Goal: Information Seeking & Learning: Learn about a topic

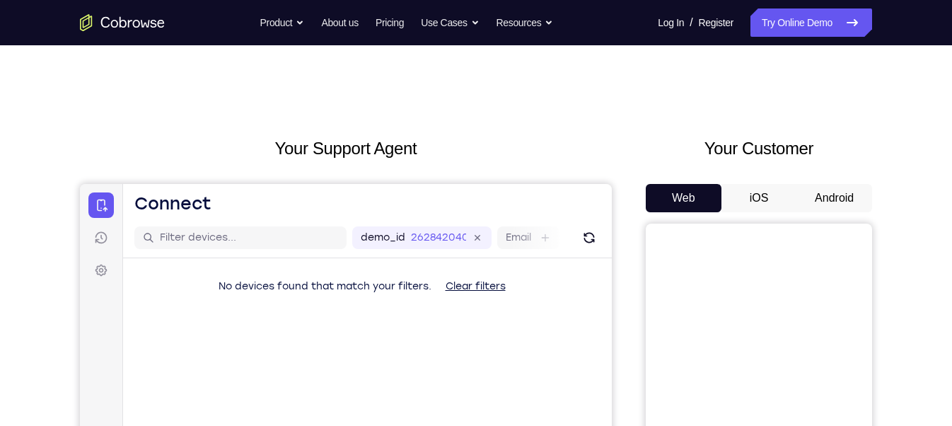
click at [853, 197] on button "Android" at bounding box center [835, 198] width 76 height 28
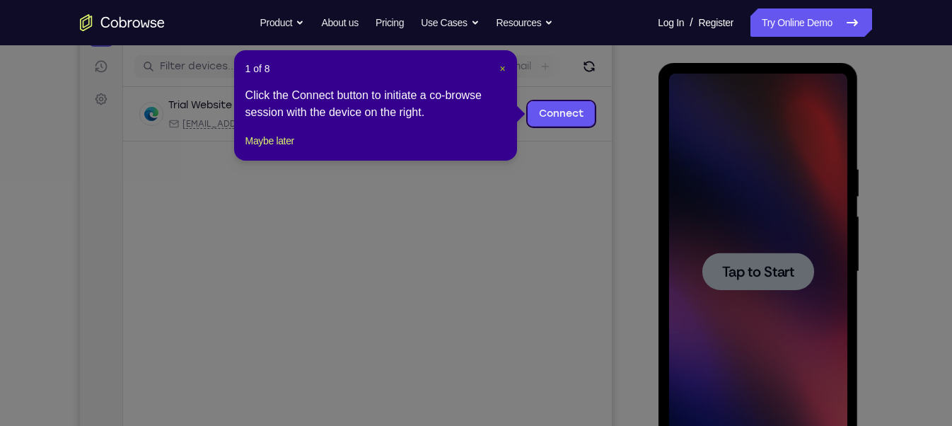
click at [504, 67] on span "×" at bounding box center [503, 68] width 6 height 11
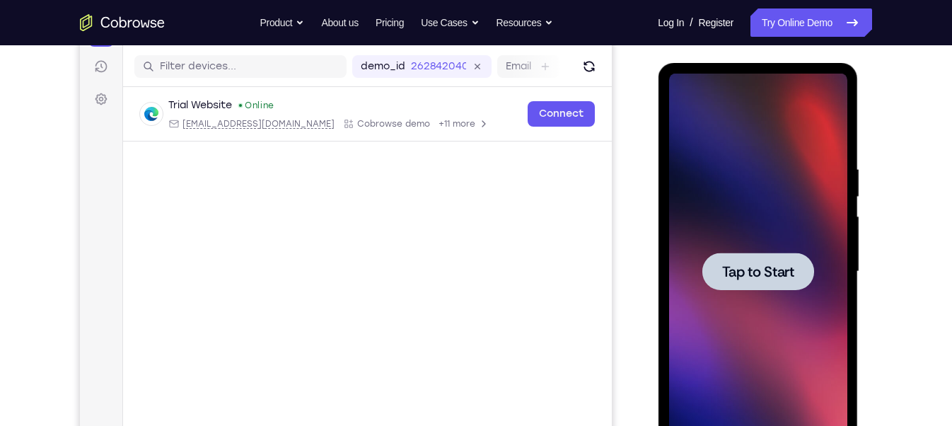
click at [826, 330] on div at bounding box center [758, 272] width 178 height 396
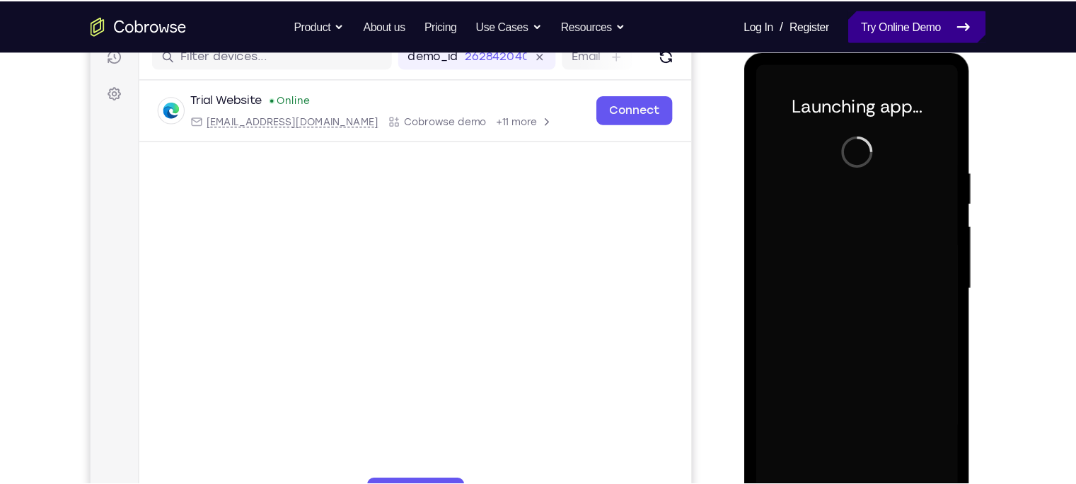
scroll to position [188, 0]
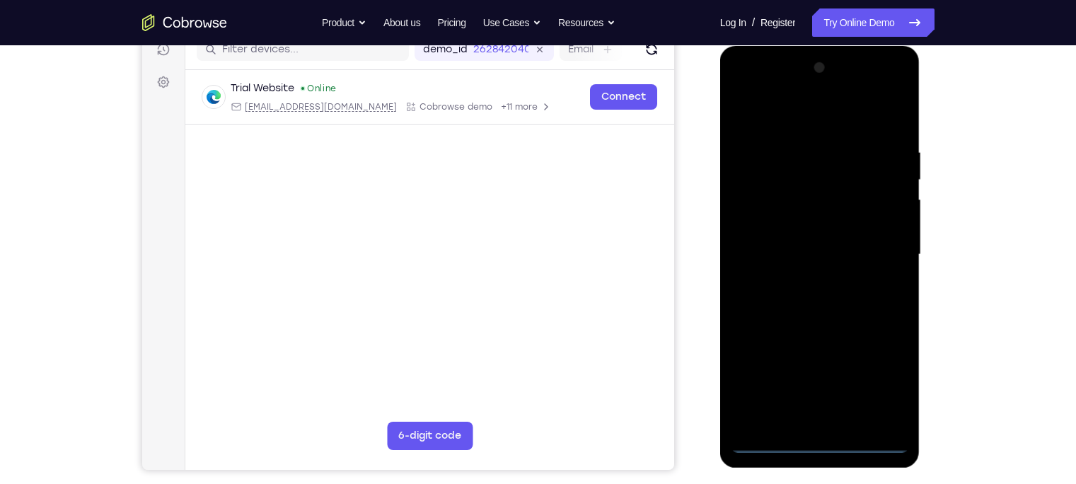
drag, startPoint x: 821, startPoint y: 22, endPoint x: 708, endPoint y: 173, distance: 188.1
click at [708, 173] on div at bounding box center [821, 252] width 226 height 435
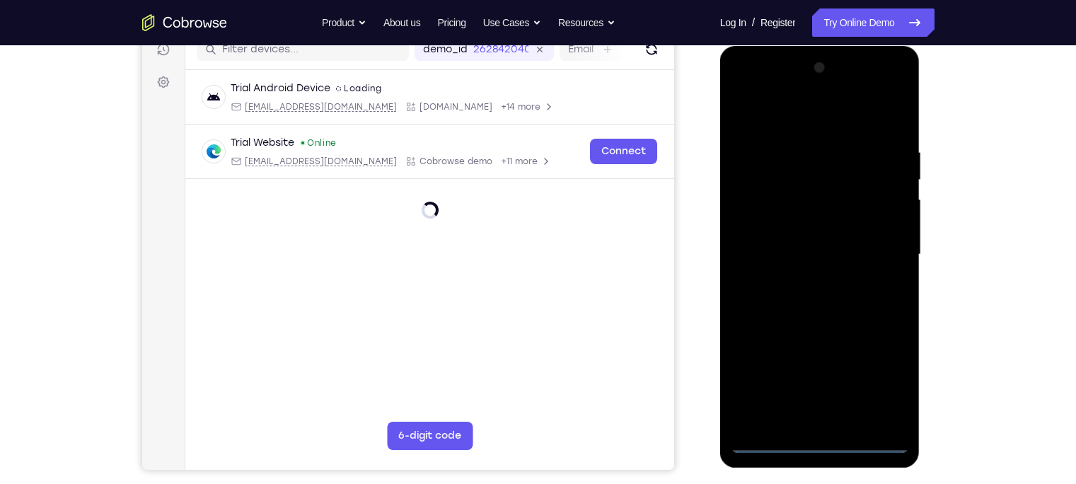
click at [817, 425] on div at bounding box center [820, 255] width 178 height 396
click at [881, 388] on div at bounding box center [820, 255] width 178 height 396
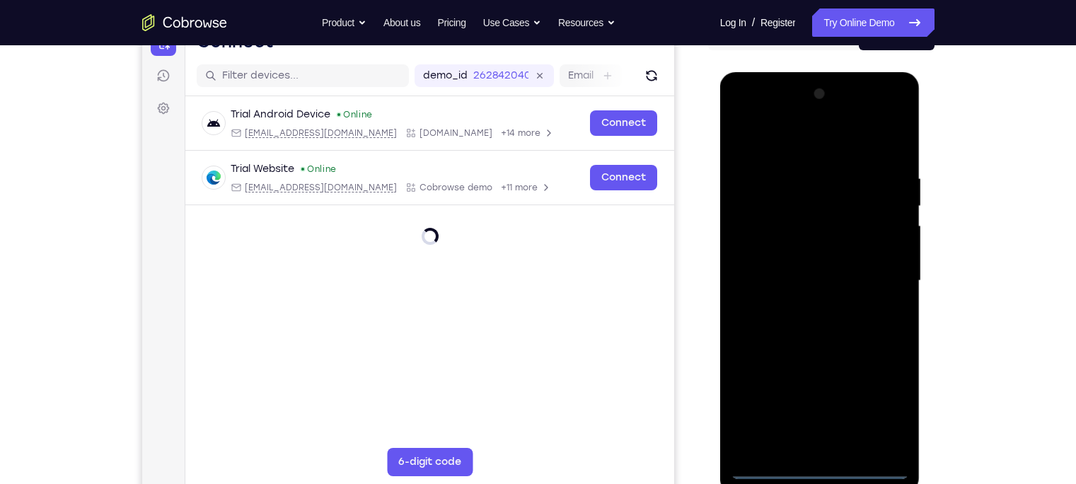
scroll to position [159, 0]
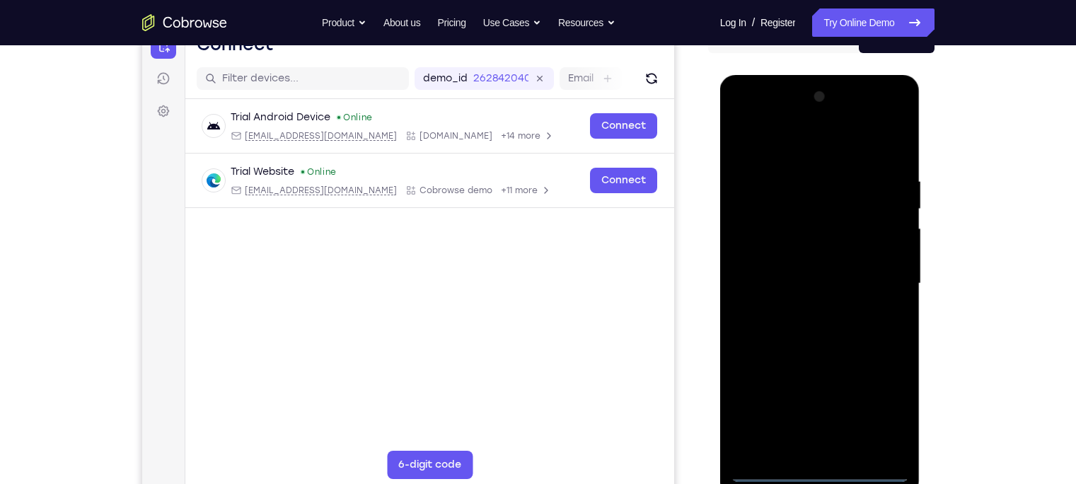
click at [833, 149] on div at bounding box center [820, 284] width 178 height 396
click at [867, 260] on div at bounding box center [820, 284] width 178 height 396
click at [771, 425] on div at bounding box center [820, 284] width 178 height 396
click at [768, 425] on div at bounding box center [820, 284] width 178 height 396
click at [769, 425] on div at bounding box center [820, 284] width 178 height 396
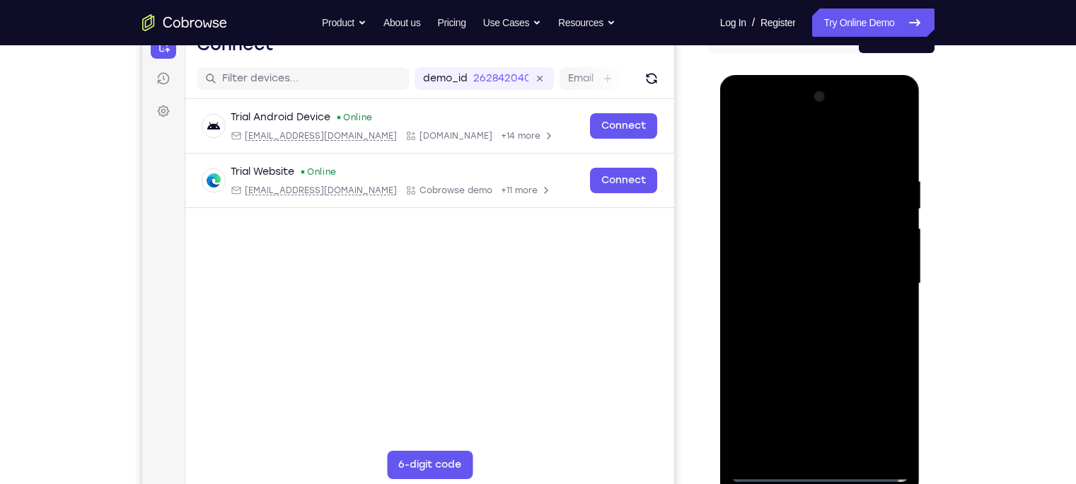
click at [877, 284] on div at bounding box center [820, 284] width 178 height 396
click at [838, 425] on div at bounding box center [820, 284] width 178 height 396
click at [805, 267] on div at bounding box center [820, 284] width 178 height 396
click at [818, 252] on div at bounding box center [820, 284] width 178 height 396
click at [814, 277] on div at bounding box center [820, 284] width 178 height 396
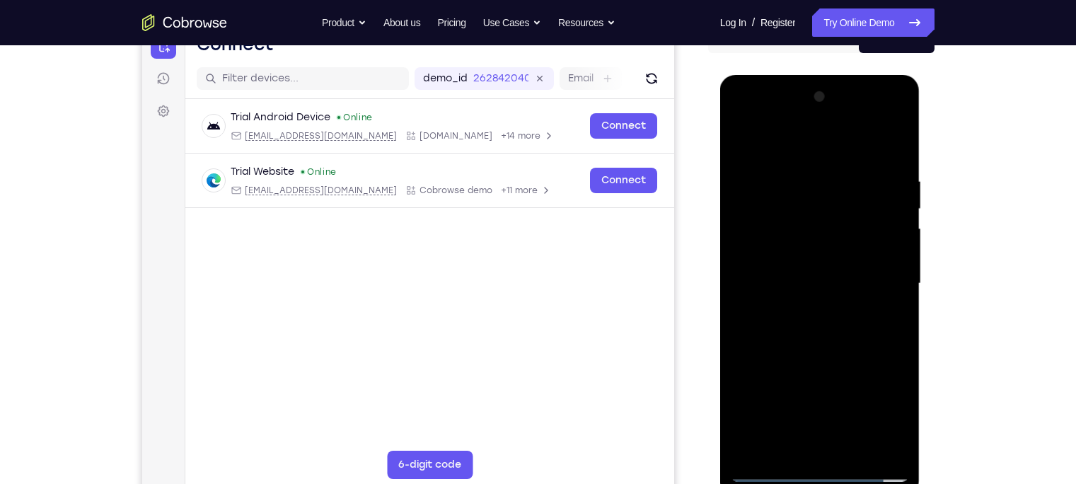
click at [808, 333] on div at bounding box center [820, 284] width 178 height 396
click at [894, 154] on div at bounding box center [820, 284] width 178 height 396
click at [805, 175] on div at bounding box center [820, 284] width 178 height 396
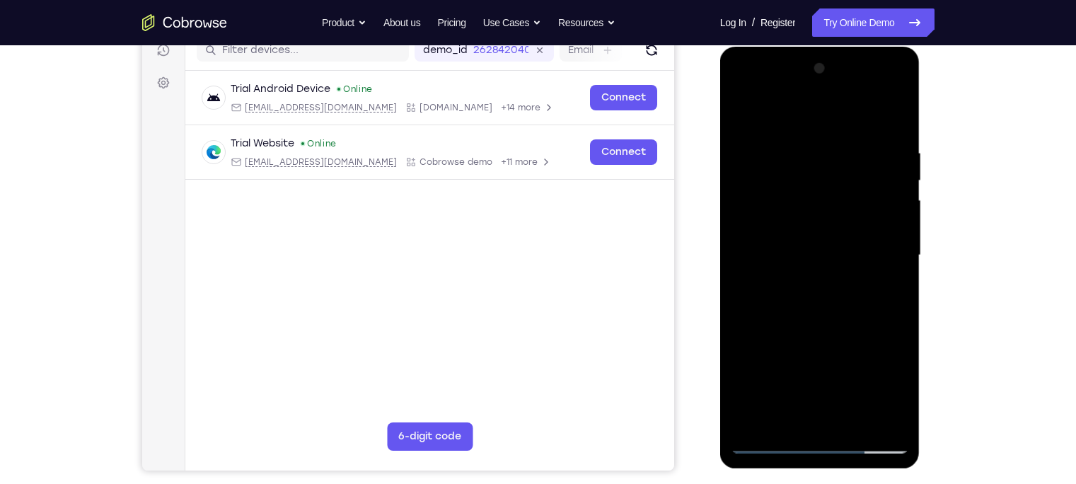
scroll to position [204, 0]
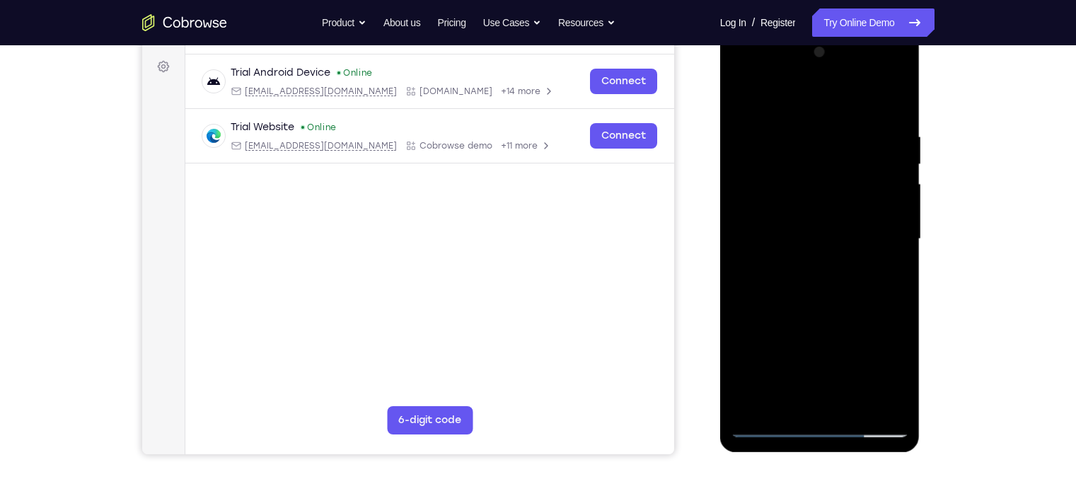
click at [885, 249] on div at bounding box center [820, 239] width 178 height 396
click at [875, 183] on div at bounding box center [820, 239] width 178 height 396
click at [891, 103] on div at bounding box center [820, 239] width 178 height 396
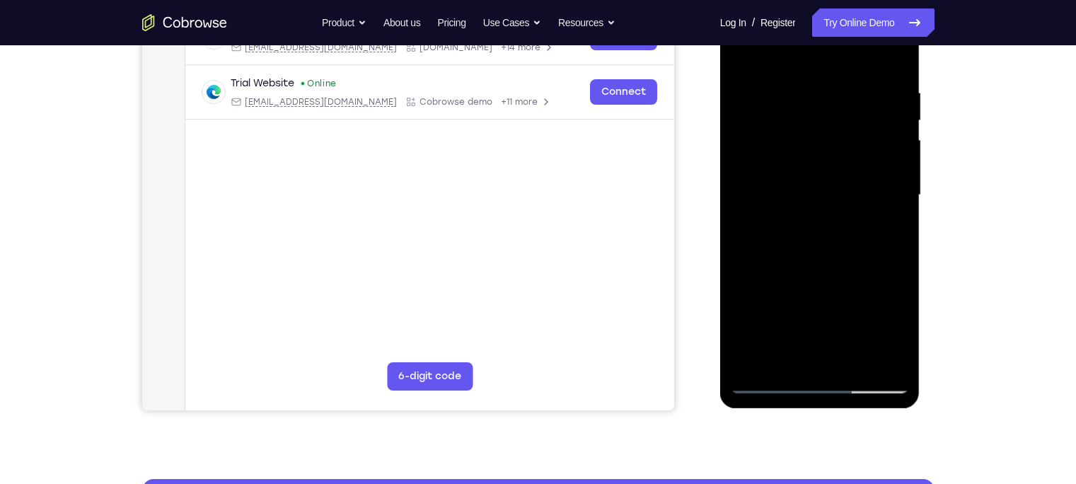
scroll to position [248, 0]
click at [846, 86] on div at bounding box center [820, 195] width 178 height 396
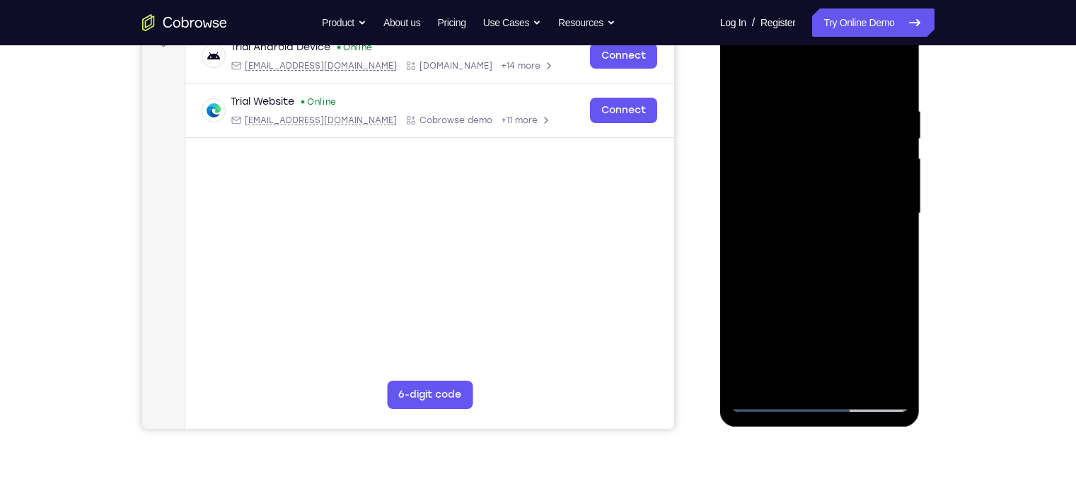
scroll to position [229, 0]
click at [890, 142] on div at bounding box center [820, 214] width 178 height 396
click at [894, 76] on div at bounding box center [820, 214] width 178 height 396
click at [860, 378] on div at bounding box center [820, 214] width 178 height 396
click at [819, 292] on div at bounding box center [820, 214] width 178 height 396
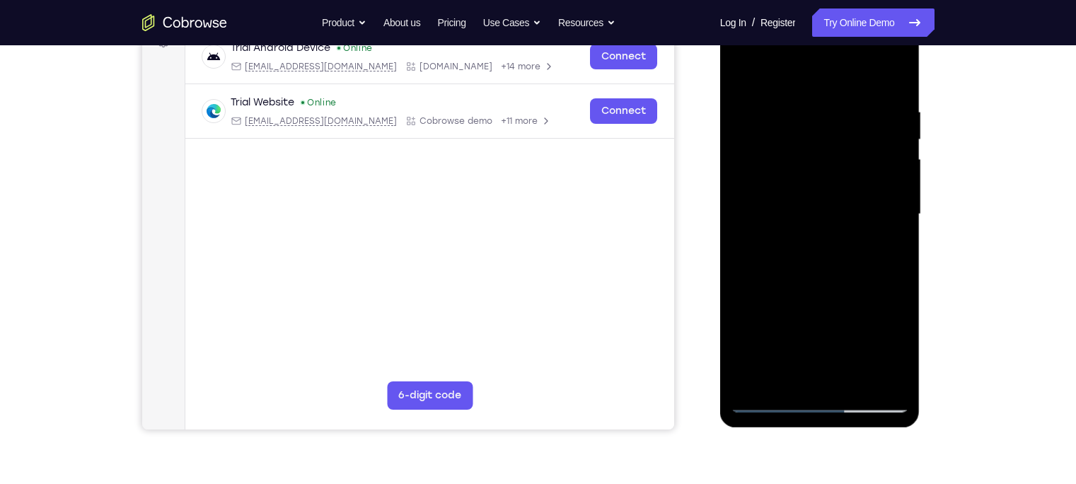
click at [802, 192] on div at bounding box center [820, 214] width 178 height 396
click at [887, 246] on div at bounding box center [820, 214] width 178 height 396
click at [743, 75] on div at bounding box center [820, 214] width 178 height 396
click at [790, 214] on div at bounding box center [820, 214] width 178 height 396
drag, startPoint x: 797, startPoint y: 250, endPoint x: 783, endPoint y: 248, distance: 13.6
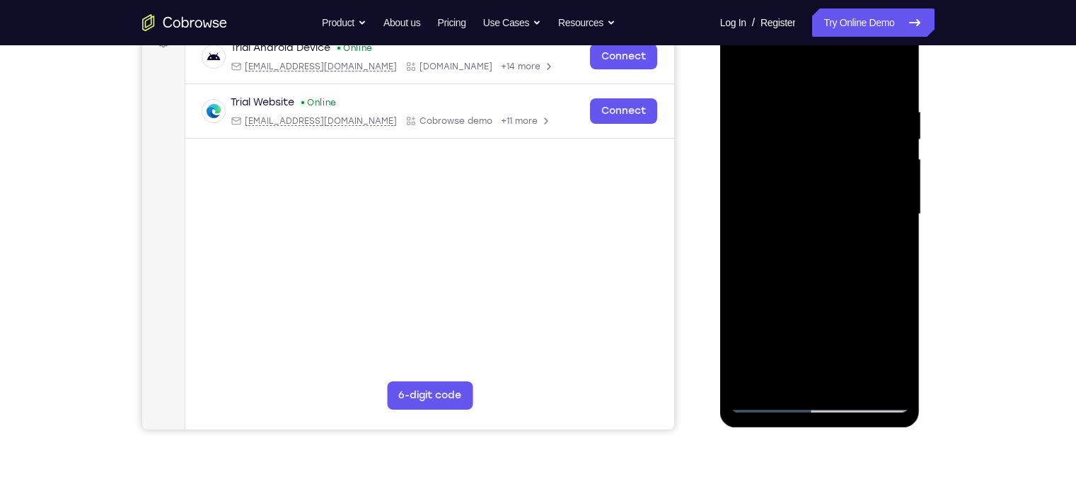
click at [783, 248] on div at bounding box center [820, 214] width 178 height 396
click at [788, 248] on div at bounding box center [820, 214] width 178 height 396
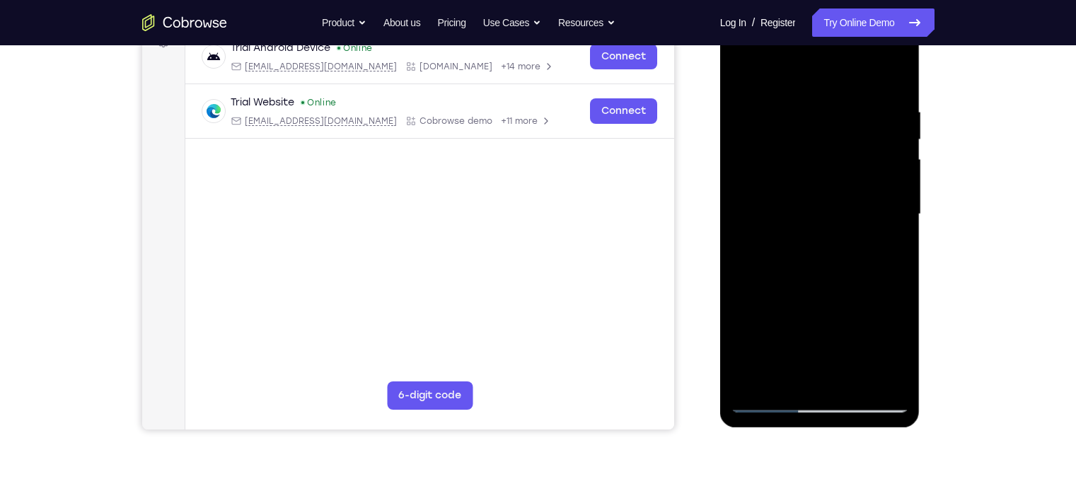
click at [887, 247] on div at bounding box center [820, 214] width 178 height 396
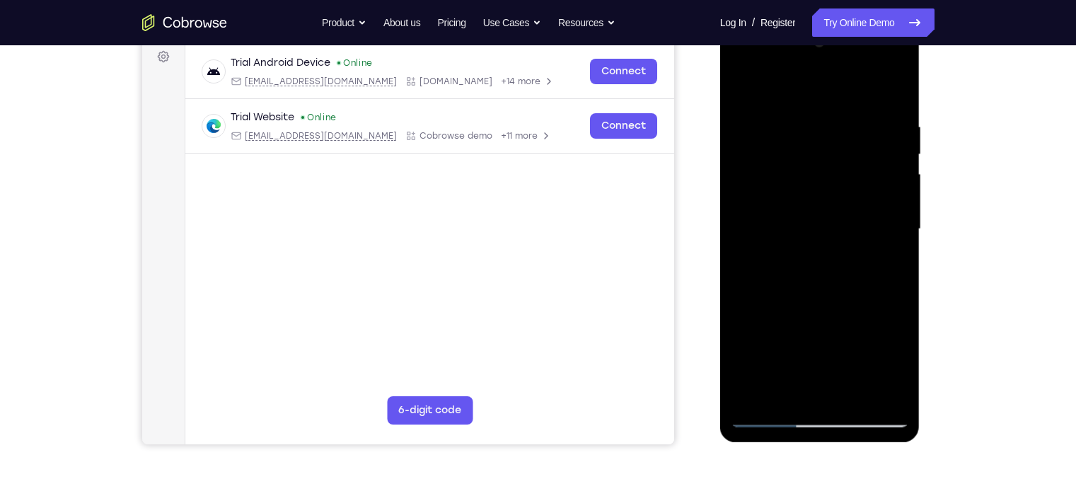
scroll to position [212, 0]
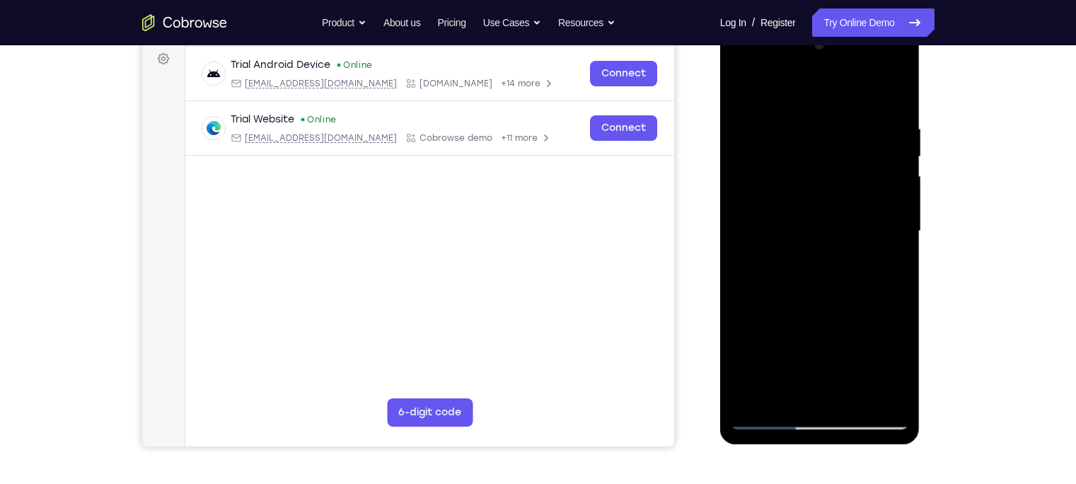
click at [741, 87] on div at bounding box center [820, 231] width 178 height 396
click at [746, 83] on div at bounding box center [820, 231] width 178 height 396
drag, startPoint x: 846, startPoint y: 182, endPoint x: 859, endPoint y: 396, distance: 214.8
click at [859, 396] on div at bounding box center [820, 231] width 178 height 396
click at [885, 404] on div at bounding box center [820, 231] width 178 height 396
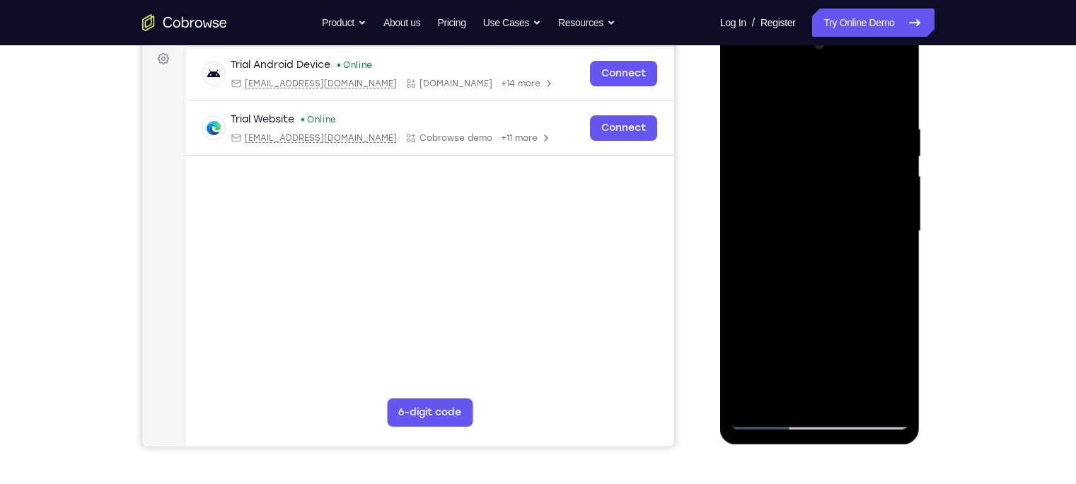
scroll to position [231, 0]
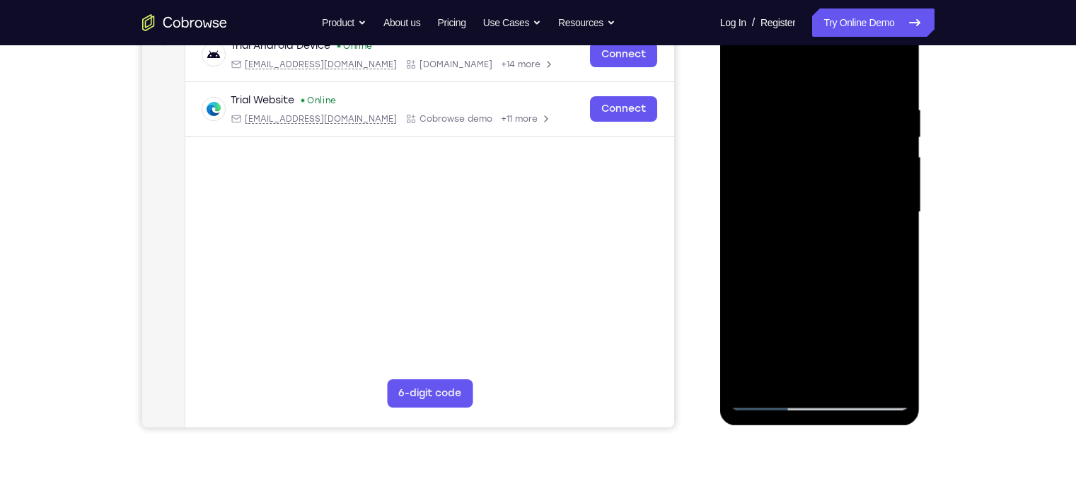
click at [771, 396] on div at bounding box center [820, 212] width 178 height 396
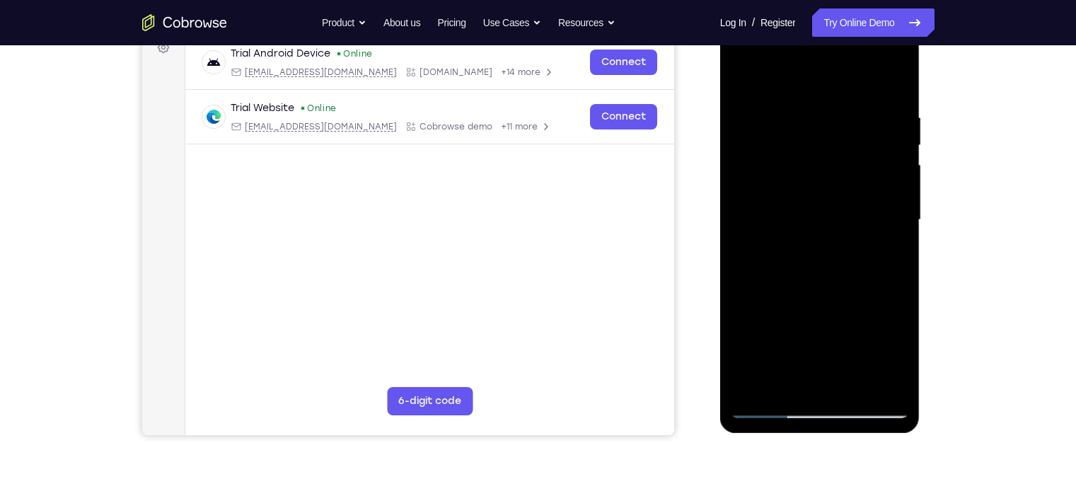
click at [800, 110] on div at bounding box center [820, 220] width 178 height 396
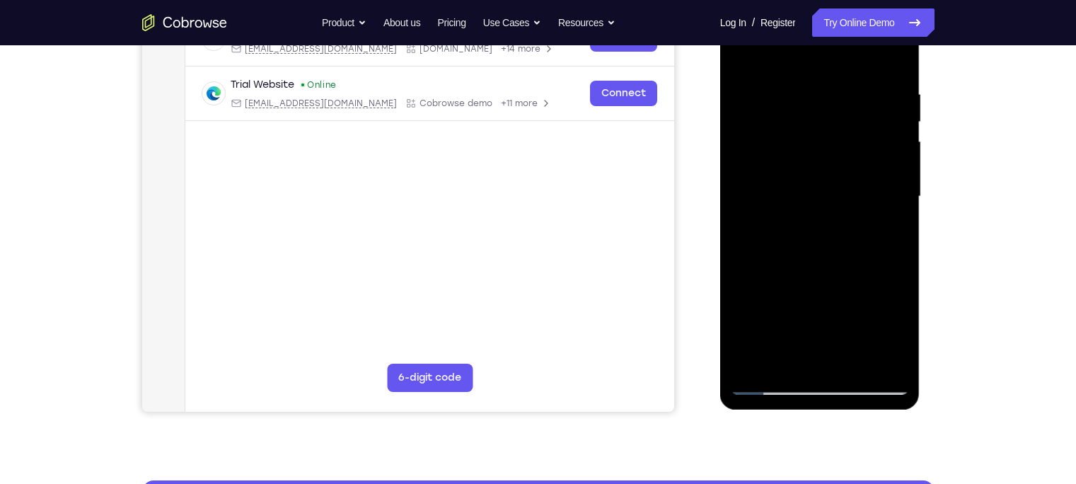
scroll to position [219, 0]
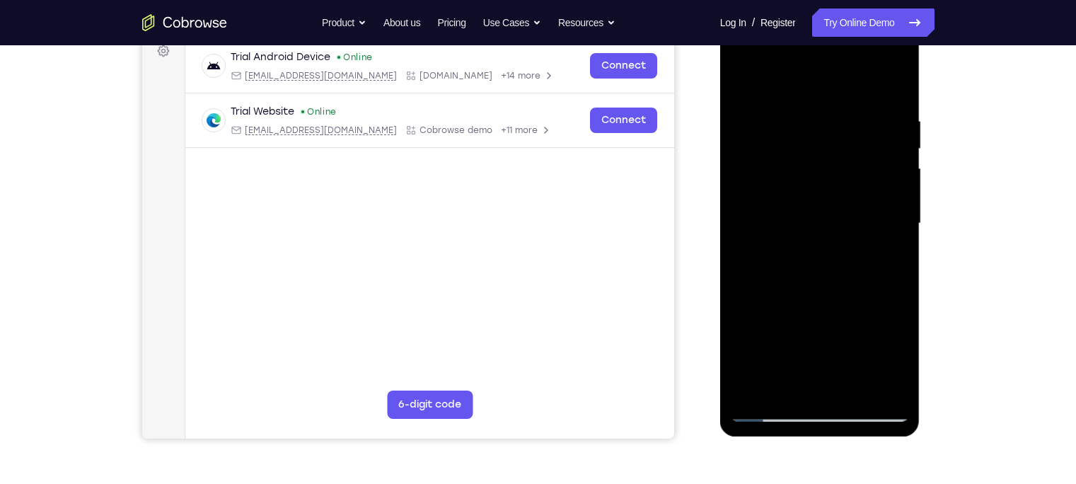
click at [895, 90] on div at bounding box center [820, 223] width 178 height 396
click at [889, 108] on div at bounding box center [820, 223] width 178 height 396
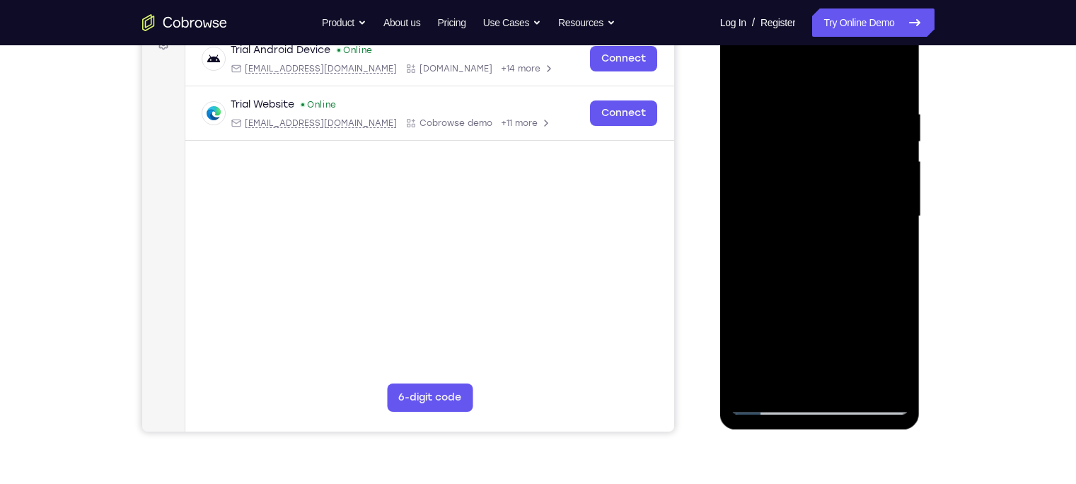
scroll to position [227, 0]
click at [892, 81] on div at bounding box center [820, 216] width 178 height 396
click at [855, 383] on div at bounding box center [820, 216] width 178 height 396
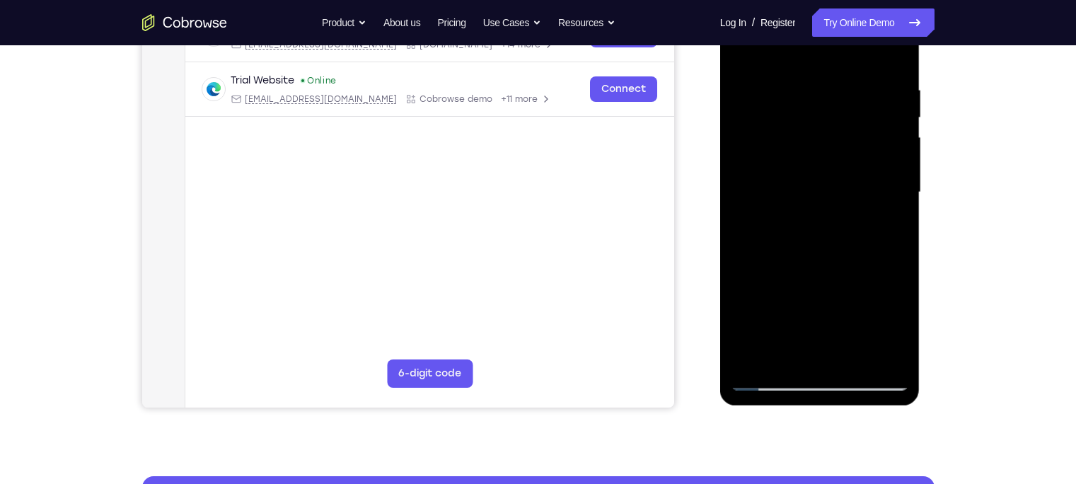
scroll to position [251, 0]
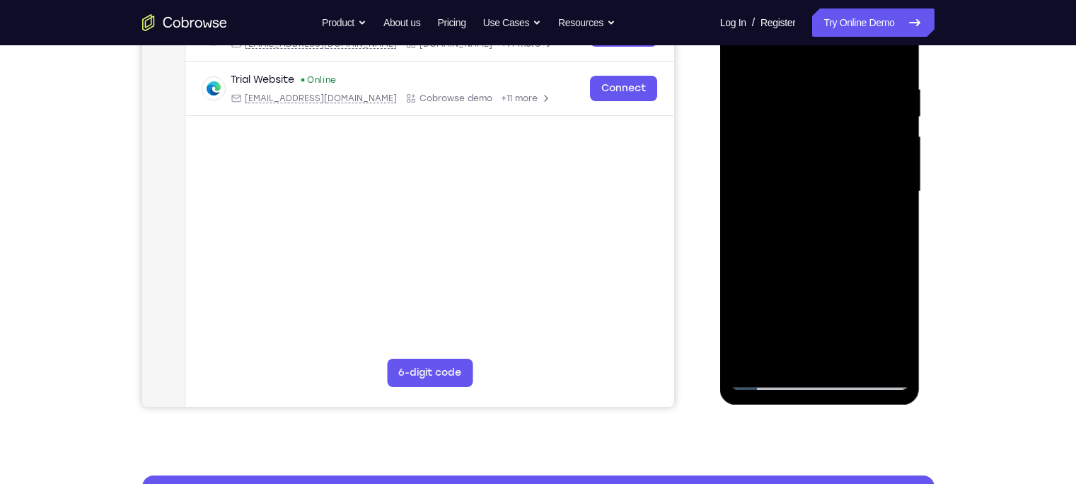
drag, startPoint x: 821, startPoint y: 289, endPoint x: 795, endPoint y: 139, distance: 152.3
click at [795, 139] on div at bounding box center [820, 192] width 178 height 396
click at [784, 302] on div at bounding box center [820, 192] width 178 height 396
click at [771, 227] on div at bounding box center [820, 192] width 178 height 396
drag, startPoint x: 766, startPoint y: 226, endPoint x: 756, endPoint y: 226, distance: 9.2
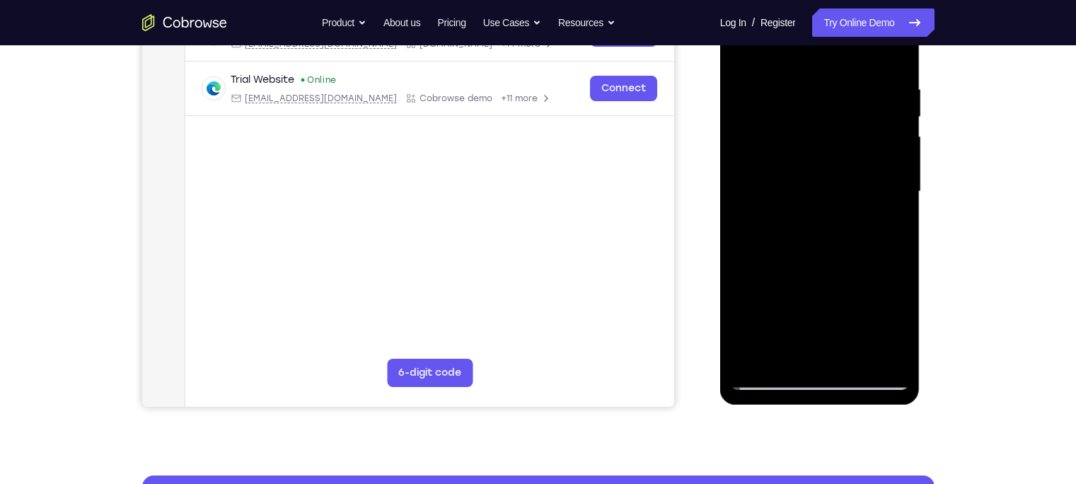
click at [756, 226] on div at bounding box center [820, 192] width 178 height 396
click at [761, 226] on div at bounding box center [820, 192] width 178 height 396
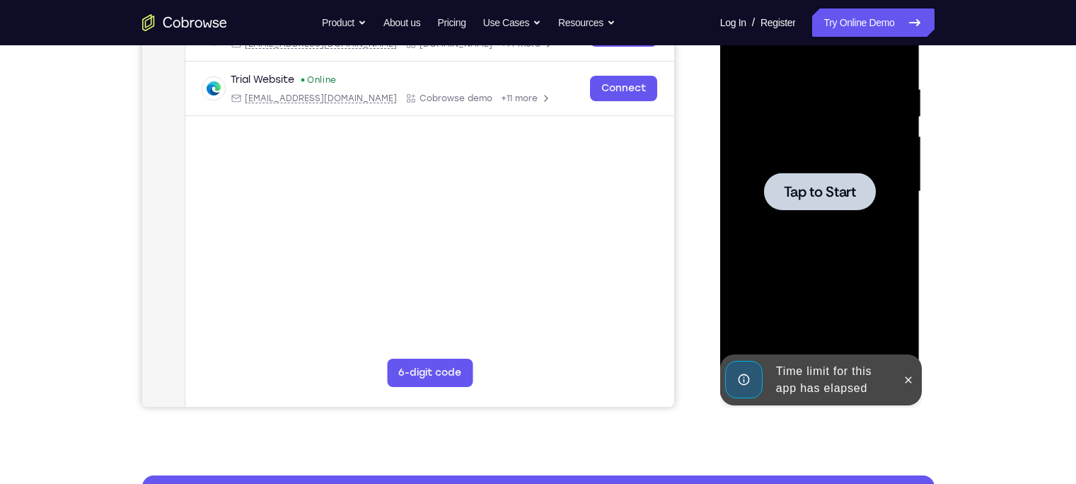
click at [787, 208] on div at bounding box center [820, 192] width 112 height 38
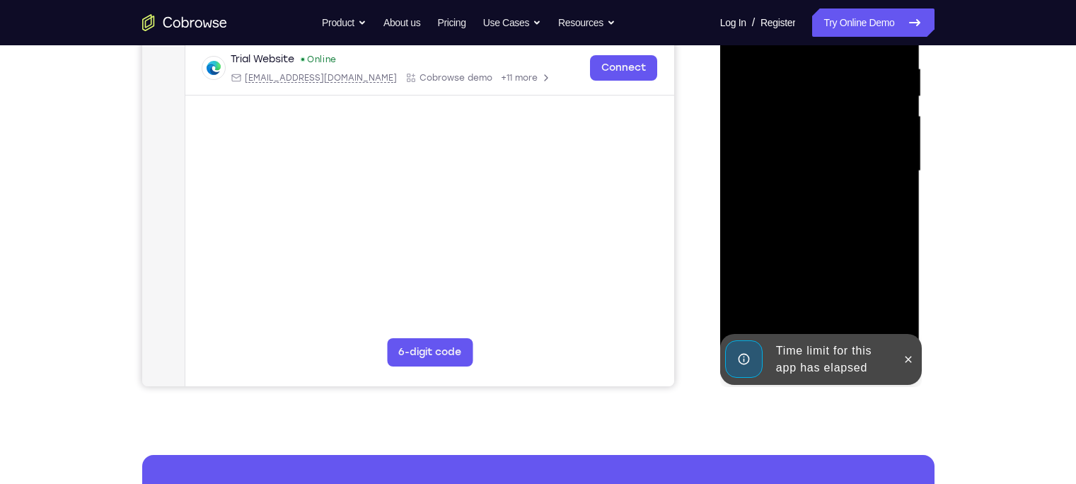
scroll to position [272, 0]
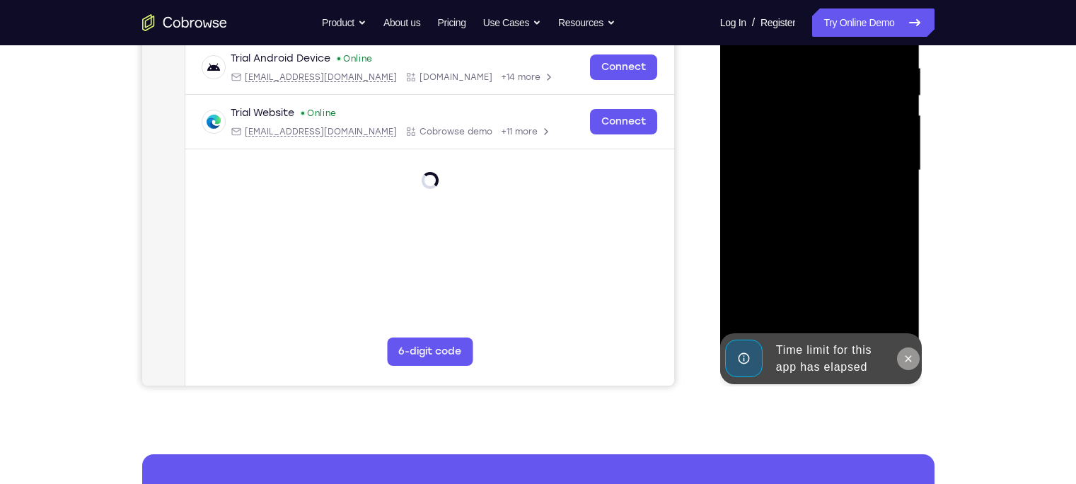
click at [901, 362] on button at bounding box center [908, 358] width 23 height 23
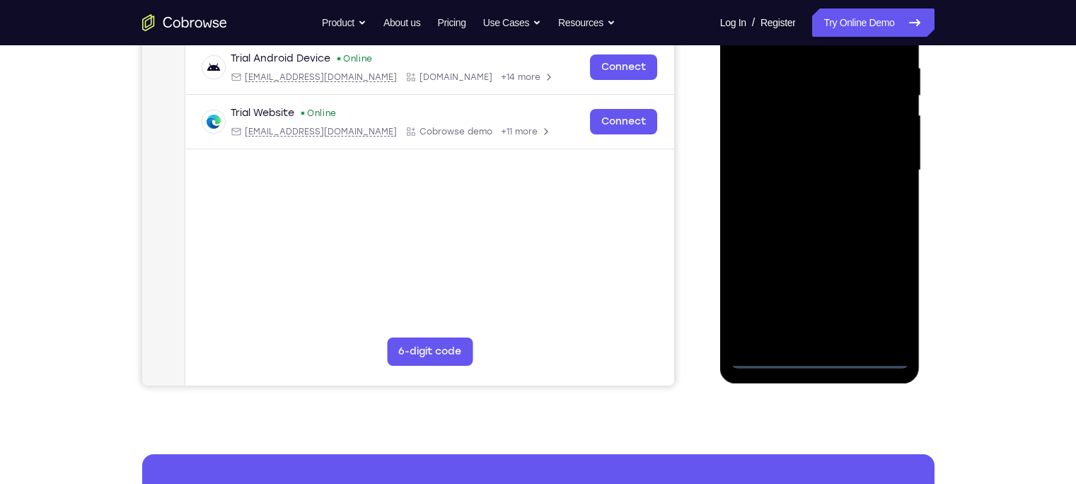
click at [826, 357] on div at bounding box center [820, 170] width 178 height 396
click at [876, 294] on div at bounding box center [820, 170] width 178 height 396
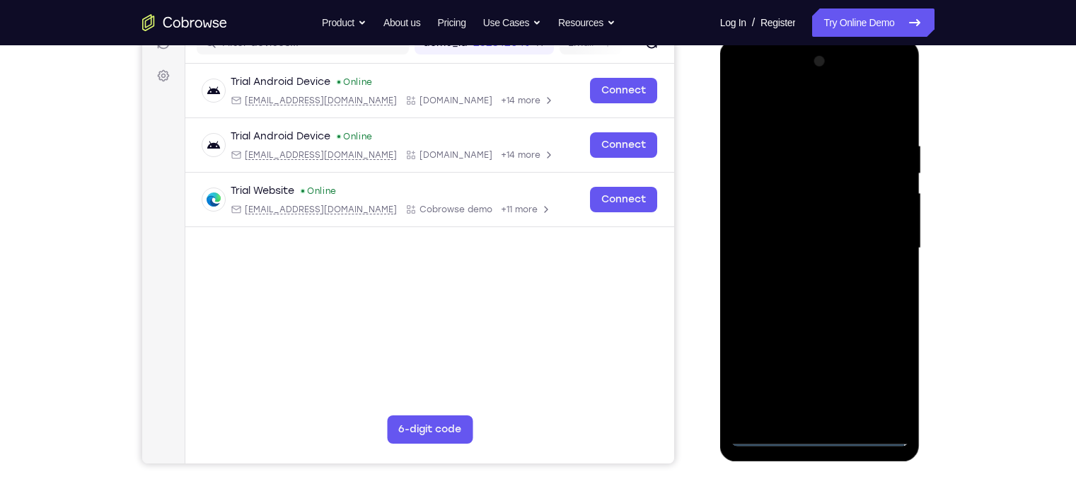
scroll to position [194, 0]
click at [807, 117] on div at bounding box center [820, 249] width 178 height 396
click at [881, 237] on div at bounding box center [820, 249] width 178 height 396
click at [807, 276] on div at bounding box center [820, 249] width 178 height 396
click at [807, 243] on div at bounding box center [820, 249] width 178 height 396
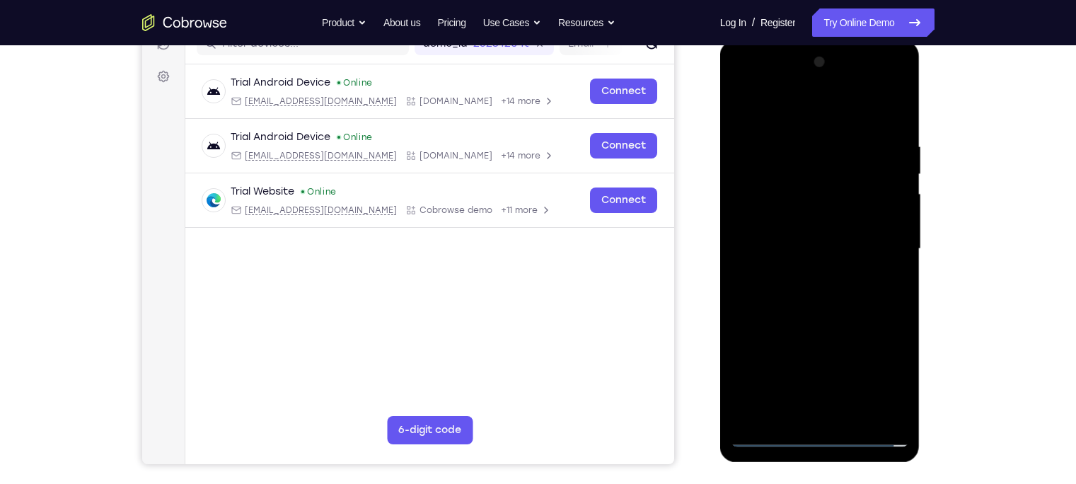
click at [850, 190] on div at bounding box center [820, 249] width 178 height 396
click at [848, 216] on div at bounding box center [820, 249] width 178 height 396
click at [839, 247] on div at bounding box center [820, 249] width 178 height 396
click at [782, 278] on div at bounding box center [820, 249] width 178 height 396
click at [892, 277] on div at bounding box center [820, 249] width 178 height 396
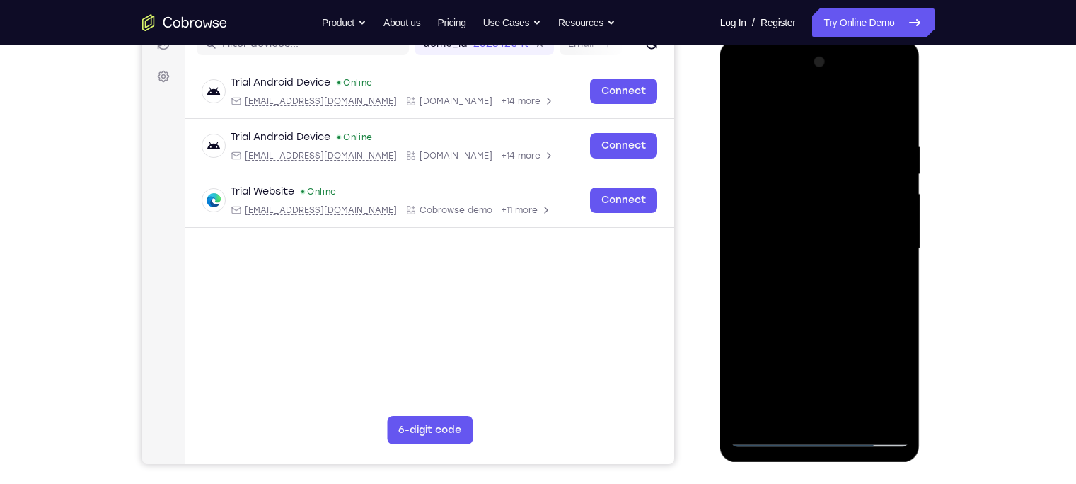
click at [803, 226] on div at bounding box center [820, 249] width 178 height 396
click at [802, 244] on div at bounding box center [820, 249] width 178 height 396
click at [801, 296] on div at bounding box center [820, 249] width 178 height 396
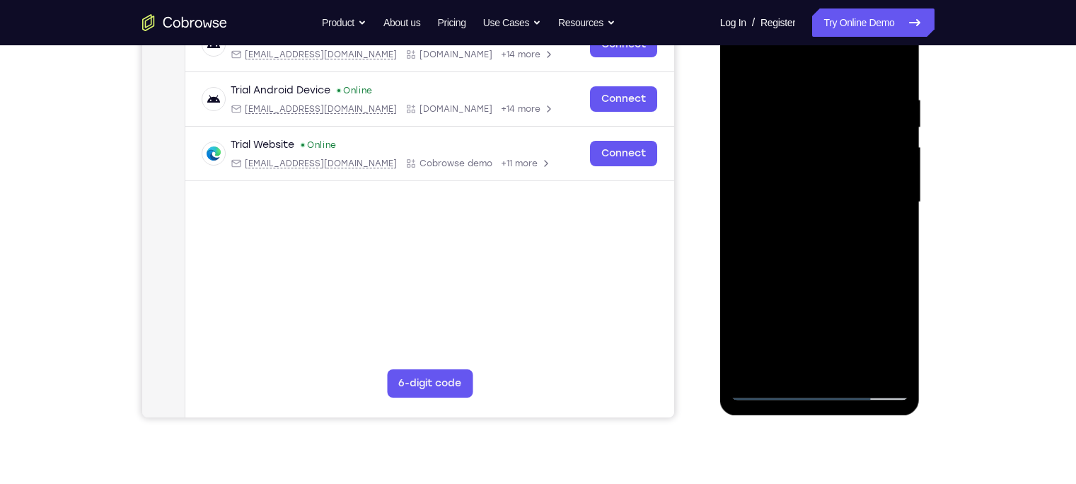
scroll to position [204, 0]
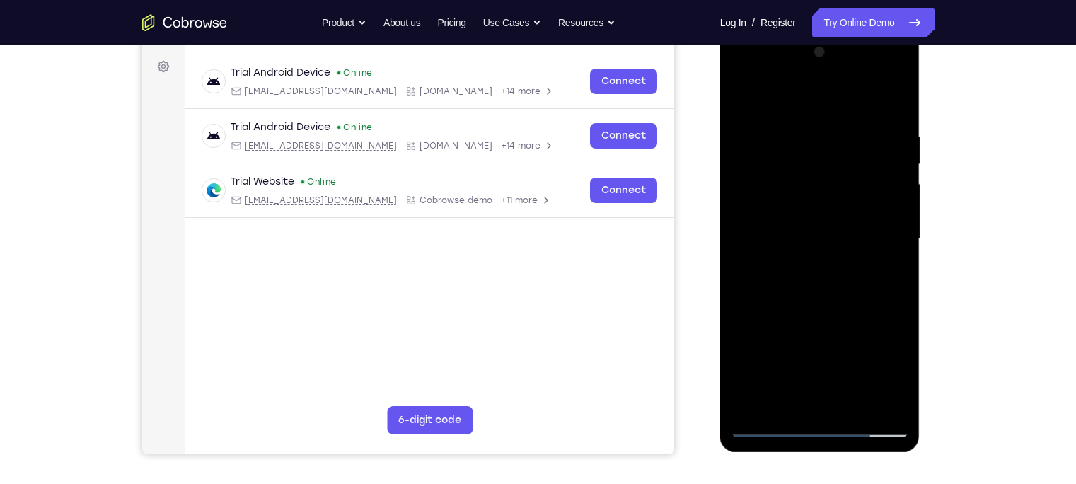
click at [800, 280] on div at bounding box center [820, 239] width 178 height 396
click at [743, 92] on div at bounding box center [820, 239] width 178 height 396
click at [807, 267] on div at bounding box center [820, 239] width 178 height 396
click at [804, 265] on div at bounding box center [820, 239] width 178 height 396
click at [805, 223] on div at bounding box center [820, 239] width 178 height 396
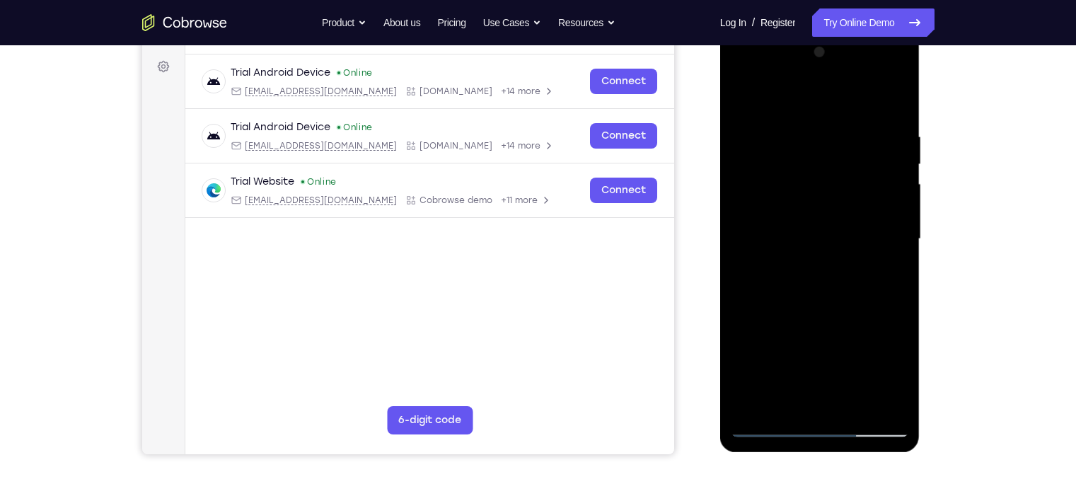
click at [803, 241] on div at bounding box center [820, 239] width 178 height 396
click at [810, 205] on div at bounding box center [820, 239] width 178 height 396
click at [894, 203] on div at bounding box center [820, 239] width 178 height 396
click at [883, 230] on div at bounding box center [820, 239] width 178 height 396
click at [861, 282] on div at bounding box center [820, 239] width 178 height 396
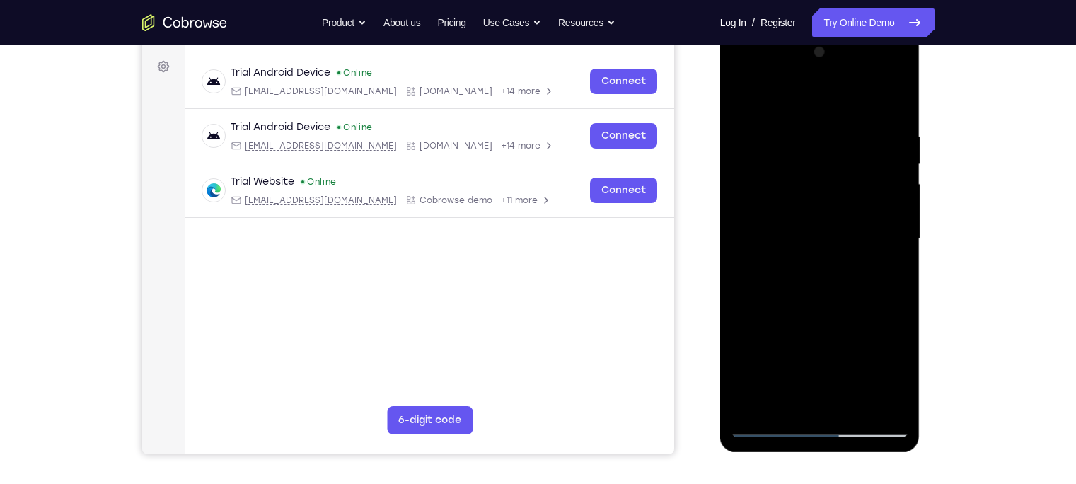
click at [861, 282] on div at bounding box center [820, 239] width 178 height 396
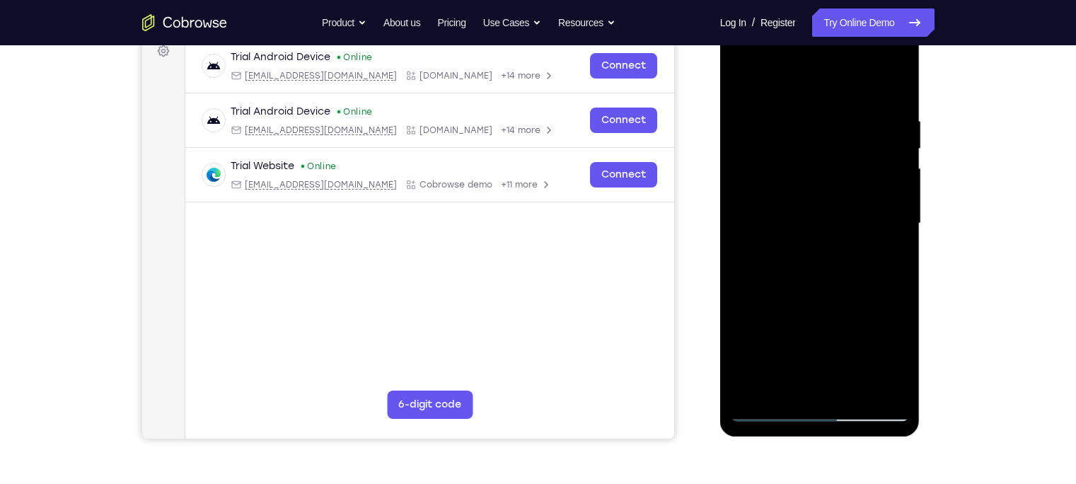
scroll to position [219, 0]
click at [759, 270] on div at bounding box center [820, 223] width 178 height 396
click at [754, 246] on div at bounding box center [820, 223] width 178 height 396
click at [773, 217] on div at bounding box center [820, 223] width 178 height 396
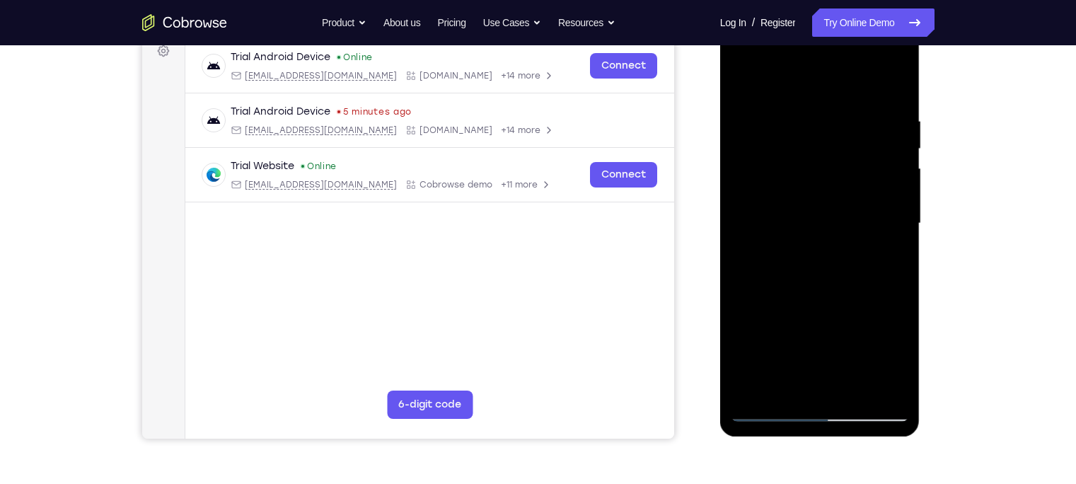
click at [785, 271] on div at bounding box center [820, 223] width 178 height 396
click at [899, 197] on div at bounding box center [820, 223] width 178 height 396
click at [865, 226] on div at bounding box center [820, 223] width 178 height 396
click at [770, 139] on div at bounding box center [820, 223] width 178 height 396
click at [792, 173] on div at bounding box center [820, 223] width 178 height 396
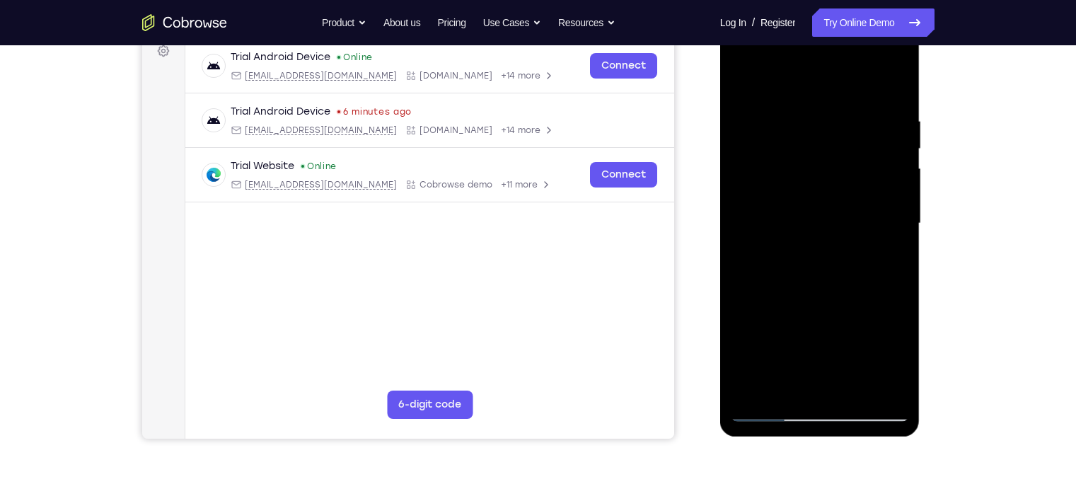
click at [851, 388] on div at bounding box center [820, 223] width 178 height 396
click at [899, 100] on div at bounding box center [820, 223] width 178 height 396
click at [854, 388] on div at bounding box center [820, 223] width 178 height 396
click at [814, 292] on div at bounding box center [820, 223] width 178 height 396
drag, startPoint x: 797, startPoint y: 328, endPoint x: 773, endPoint y: 85, distance: 244.7
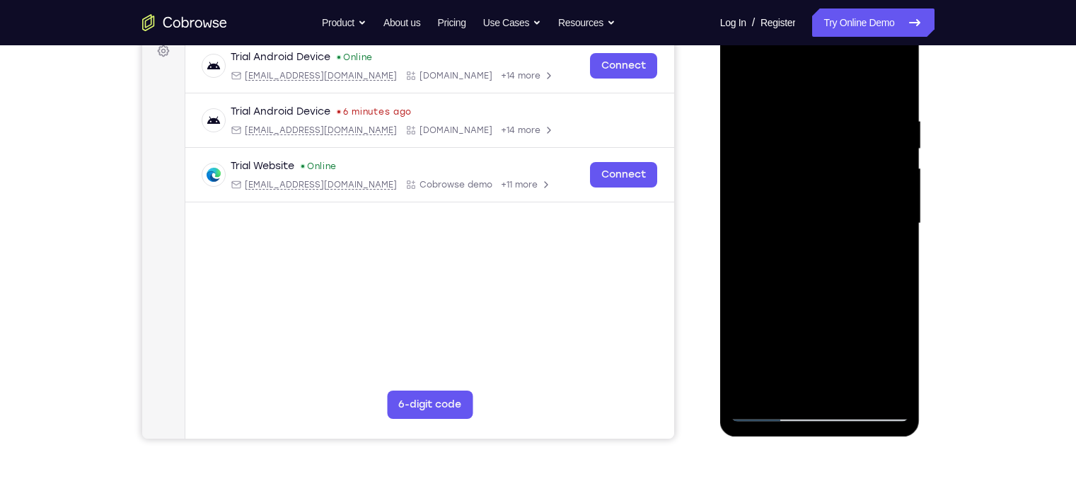
click at [773, 85] on div at bounding box center [820, 223] width 178 height 396
click at [782, 246] on div at bounding box center [820, 223] width 178 height 396
click at [776, 384] on div at bounding box center [820, 223] width 178 height 396
click at [783, 261] on div at bounding box center [820, 223] width 178 height 396
click at [784, 261] on div at bounding box center [820, 223] width 178 height 396
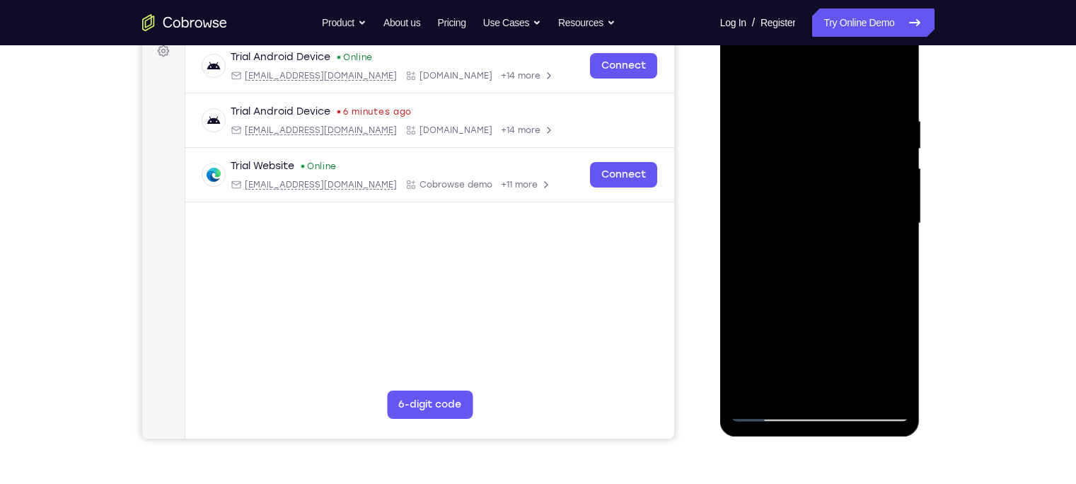
click at [888, 256] on div at bounding box center [820, 223] width 178 height 396
click at [887, 257] on div at bounding box center [820, 223] width 178 height 396
click at [887, 258] on div at bounding box center [820, 223] width 178 height 396
click at [773, 413] on div at bounding box center [820, 223] width 178 height 396
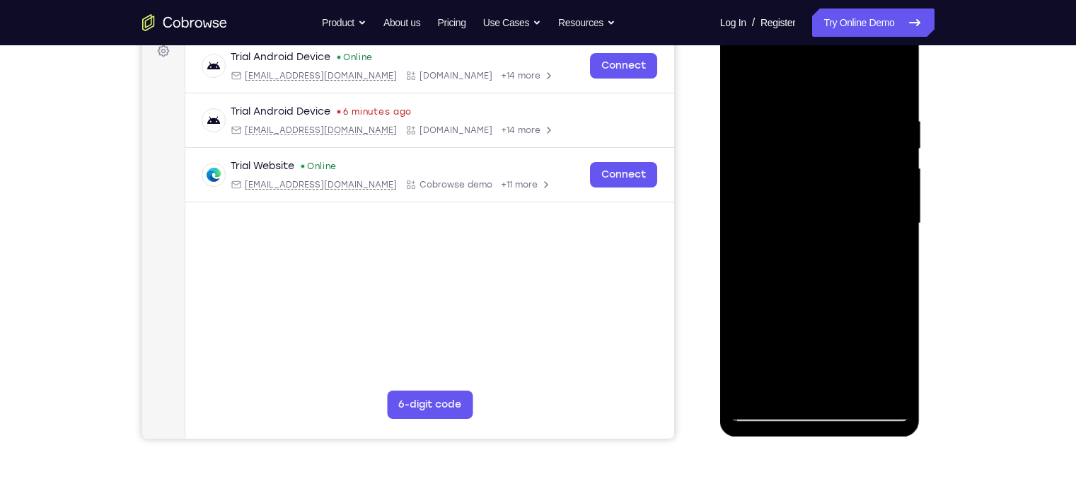
drag, startPoint x: 808, startPoint y: 207, endPoint x: 802, endPoint y: 466, distance: 259.0
click at [802, 425] on html "Online web based iOS Simulators and Android Emulators. Run iPhone, iPad, Mobile…" at bounding box center [821, 227] width 202 height 425
click at [809, 236] on div at bounding box center [820, 223] width 178 height 396
click at [886, 257] on div at bounding box center [820, 223] width 178 height 396
click at [772, 414] on div at bounding box center [820, 223] width 178 height 396
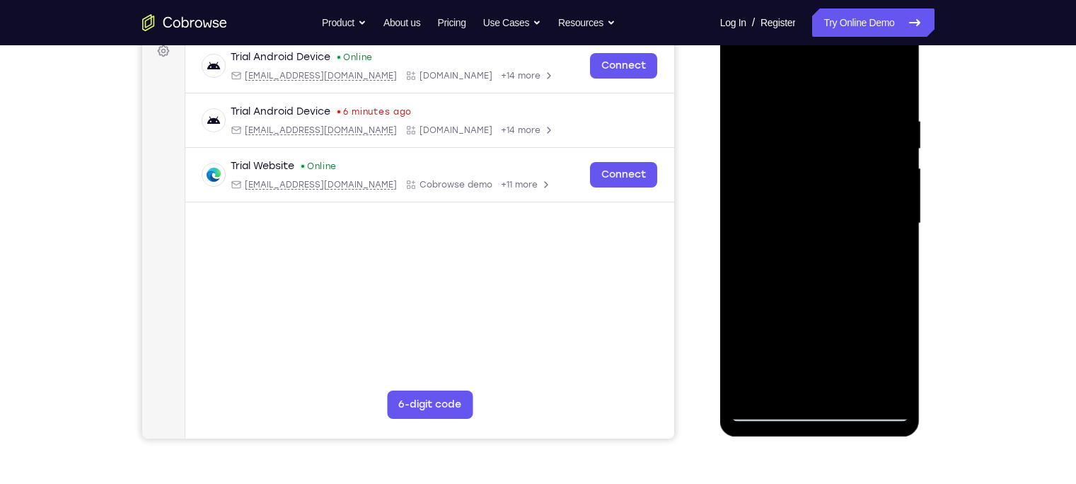
click at [772, 414] on div at bounding box center [820, 223] width 178 height 396
